Goal: Task Accomplishment & Management: Use online tool/utility

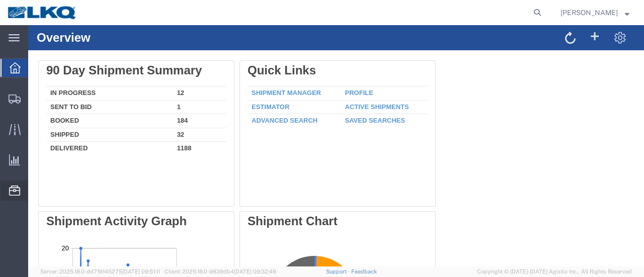
click at [0, 0] on span "Location Appointment" at bounding box center [0, 0] width 0 height 0
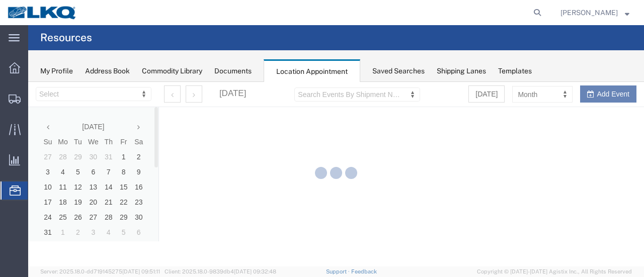
select select "28712"
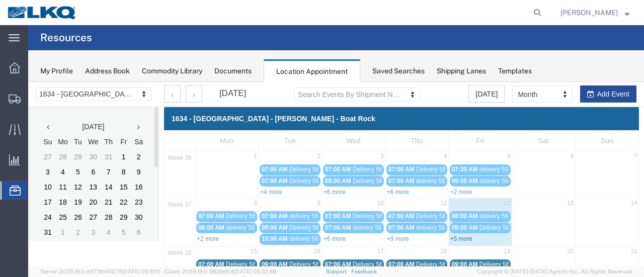
click at [462, 237] on link "+5 more" at bounding box center [461, 238] width 22 height 7
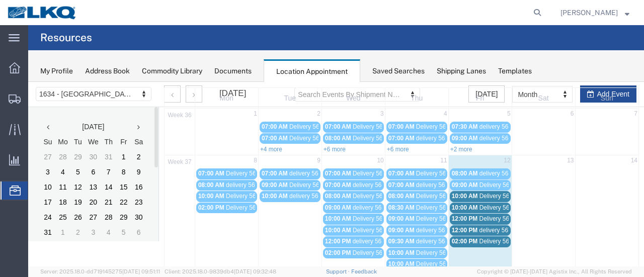
scroll to position [101, 0]
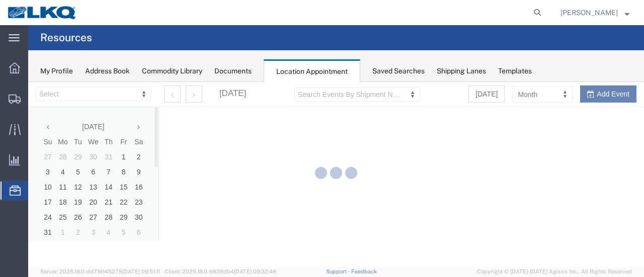
select select "28712"
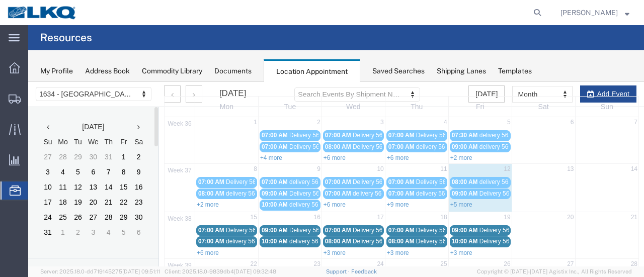
scroll to position [50, 0]
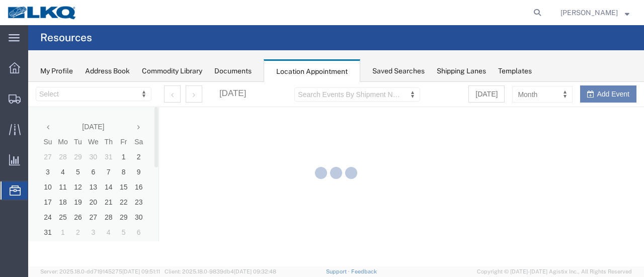
select select "28712"
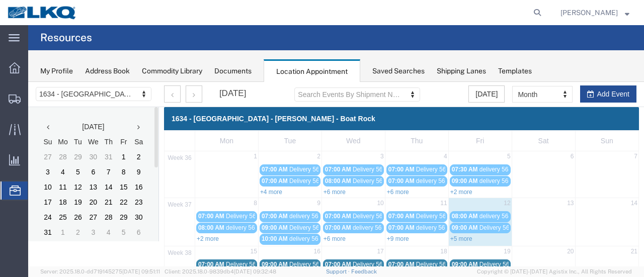
click at [461, 235] on link "+5 more" at bounding box center [461, 238] width 22 height 7
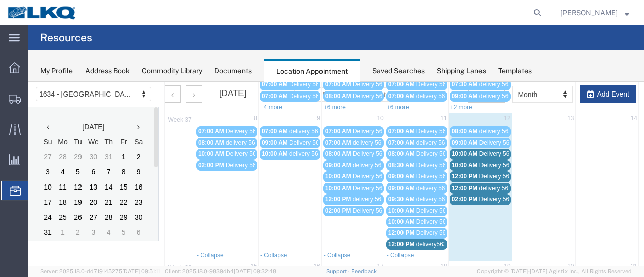
scroll to position [101, 0]
